Goal: Task Accomplishment & Management: Use online tool/utility

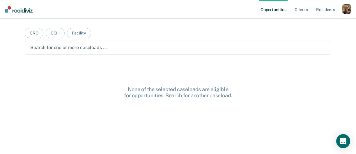
click at [342, 12] on ul "Opportunities Client s Resident s" at bounding box center [301, 9] width 83 height 19
click at [346, 11] on div "button" at bounding box center [346, 8] width 9 height 9
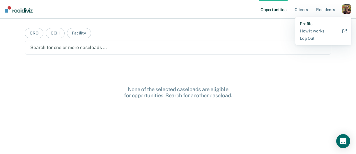
click at [323, 22] on link "Profile" at bounding box center [323, 23] width 47 height 5
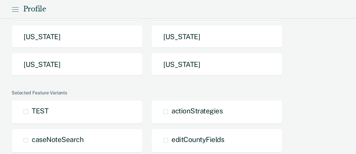
scroll to position [186, 0]
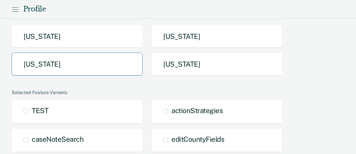
click at [97, 68] on button "[US_STATE]" at bounding box center [77, 63] width 131 height 23
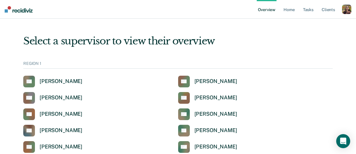
click at [345, 9] on div "button" at bounding box center [346, 9] width 9 height 9
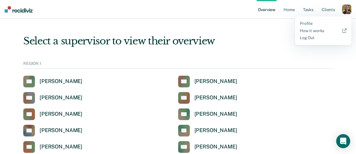
click at [315, 20] on div "Profile How it works Log Out" at bounding box center [323, 30] width 56 height 29
click at [306, 25] on link "Profile" at bounding box center [323, 23] width 47 height 5
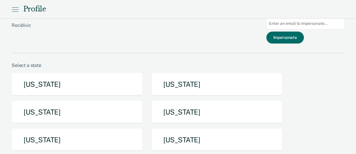
click at [302, 22] on input at bounding box center [306, 23] width 78 height 11
paste input "[EMAIL_ADDRESS][PERSON_NAME][DOMAIN_NAME][US_STATE]"
type input "[EMAIL_ADDRESS][PERSON_NAME][DOMAIN_NAME][US_STATE]"
click at [294, 40] on button "Impersonate" at bounding box center [286, 37] width 38 height 12
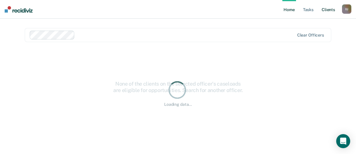
click at [326, 10] on link "Client s" at bounding box center [329, 9] width 16 height 19
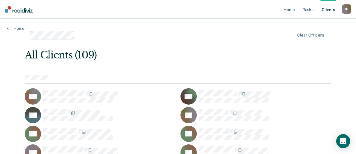
scroll to position [370, 0]
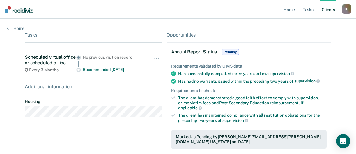
scroll to position [156, 0]
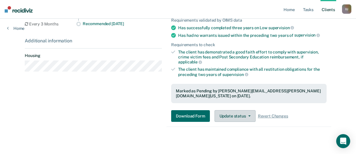
click at [244, 112] on button "Update status" at bounding box center [235, 116] width 41 height 12
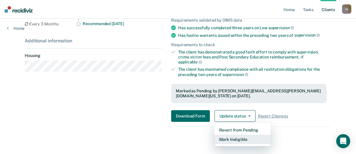
click at [241, 136] on button "Mark Ineligible" at bounding box center [243, 138] width 56 height 9
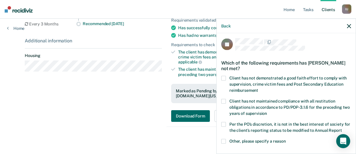
scroll to position [1, 0]
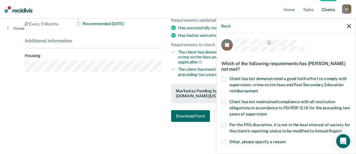
click at [269, 142] on span "Other, please specify a reason" at bounding box center [258, 141] width 57 height 5
click at [350, 24] on icon "button" at bounding box center [349, 26] width 4 height 4
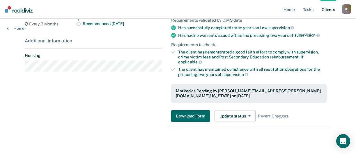
click at [350, 10] on div "I U" at bounding box center [346, 8] width 9 height 9
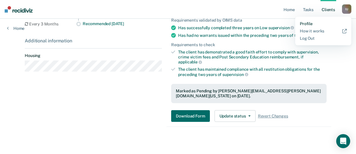
click at [314, 24] on link "Profile" at bounding box center [323, 23] width 47 height 5
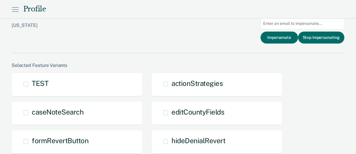
click at [317, 24] on input at bounding box center [303, 23] width 84 height 11
paste input "[PERSON_NAME][EMAIL_ADDRESS][PERSON_NAME][DOMAIN_NAME]"
type input "[PERSON_NAME][EMAIL_ADDRESS][PERSON_NAME][DOMAIN_NAME]"
click at [284, 37] on button "Impersonate" at bounding box center [280, 37] width 38 height 12
